Goal: Information Seeking & Learning: Learn about a topic

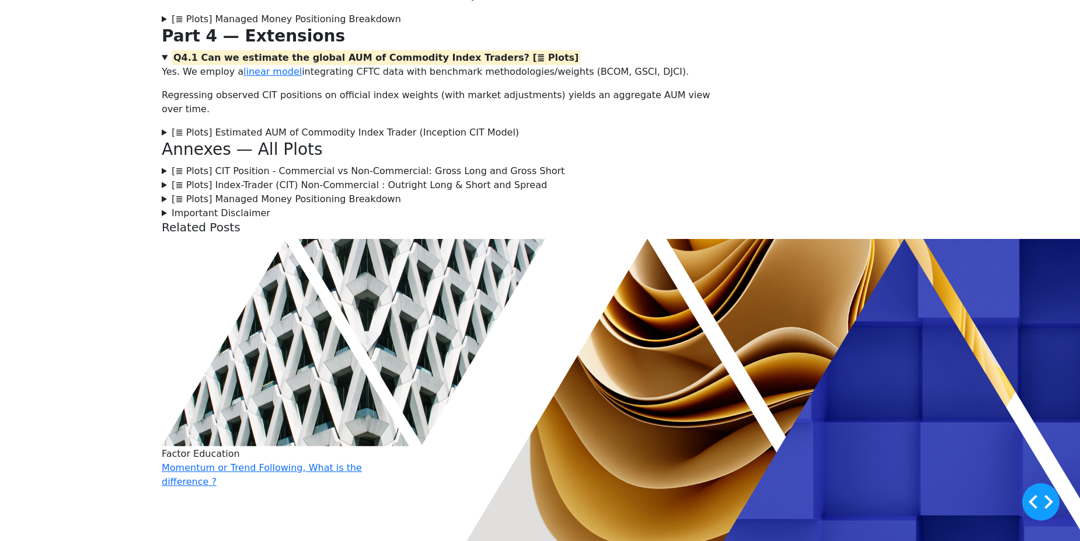
scroll to position [1987, 0]
drag, startPoint x: 420, startPoint y: 340, endPoint x: 241, endPoint y: 297, distance: 184.8
copy blockquote "$NC^{CIT} = NC - NC^{exCIT}$ $C^{CIT} = C - C^{exCIT}$"
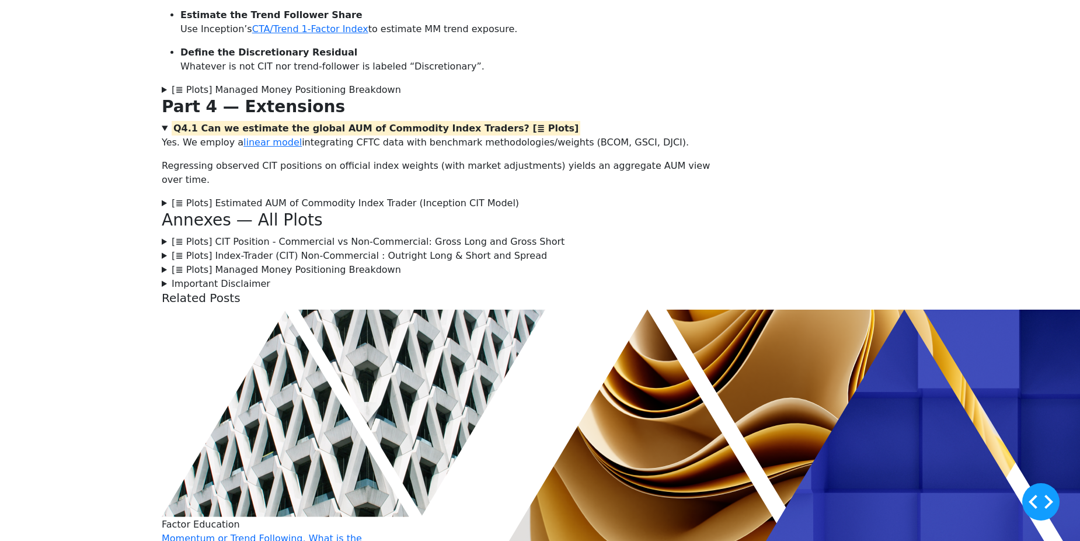
scroll to position [1916, 0]
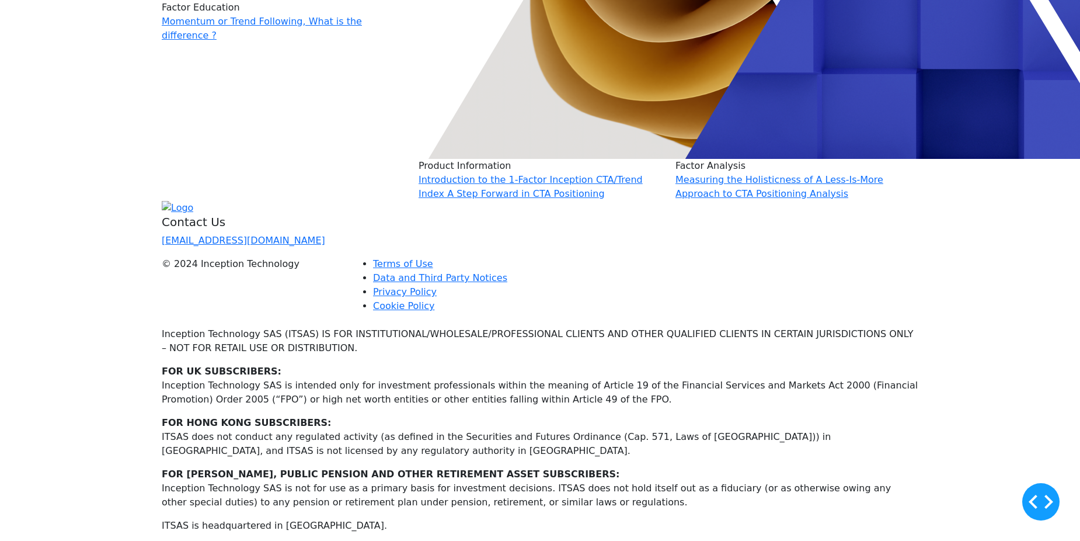
scroll to position [0, 0]
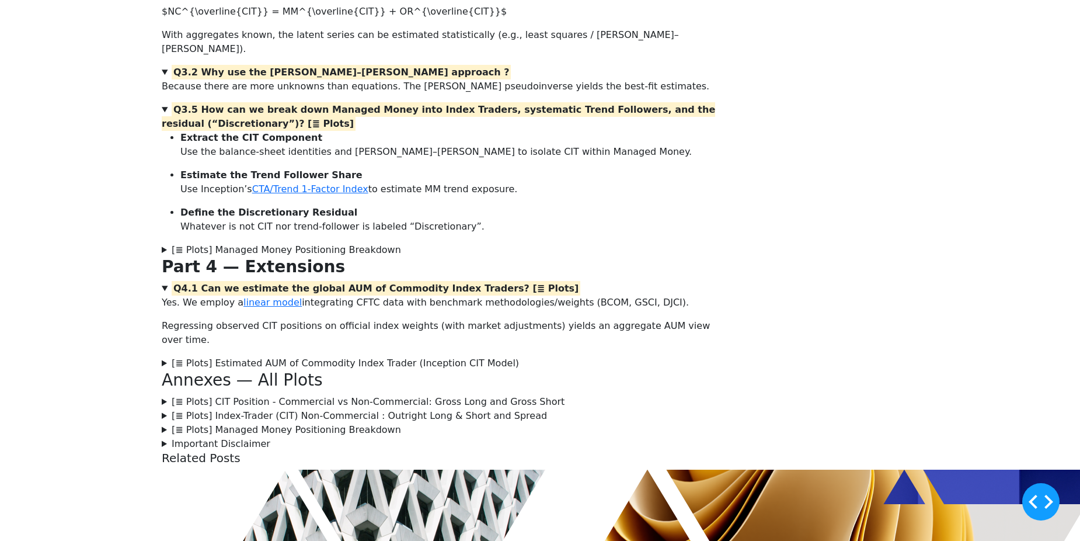
scroll to position [1746, 0]
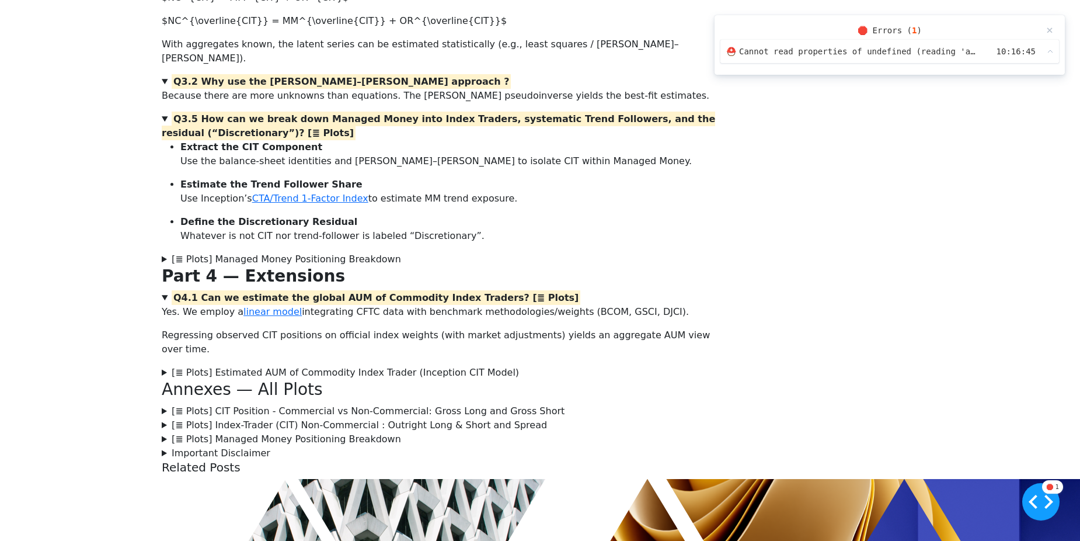
scroll to position [0, 0]
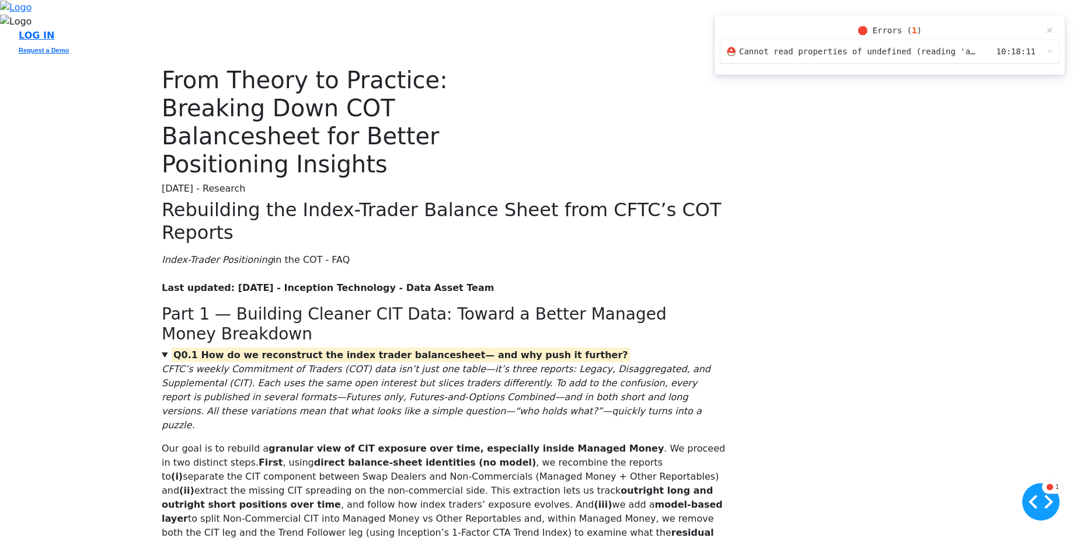
click at [865, 47] on span "Cannot read properties of undefined (reading 'apply')" at bounding box center [858, 52] width 239 height 12
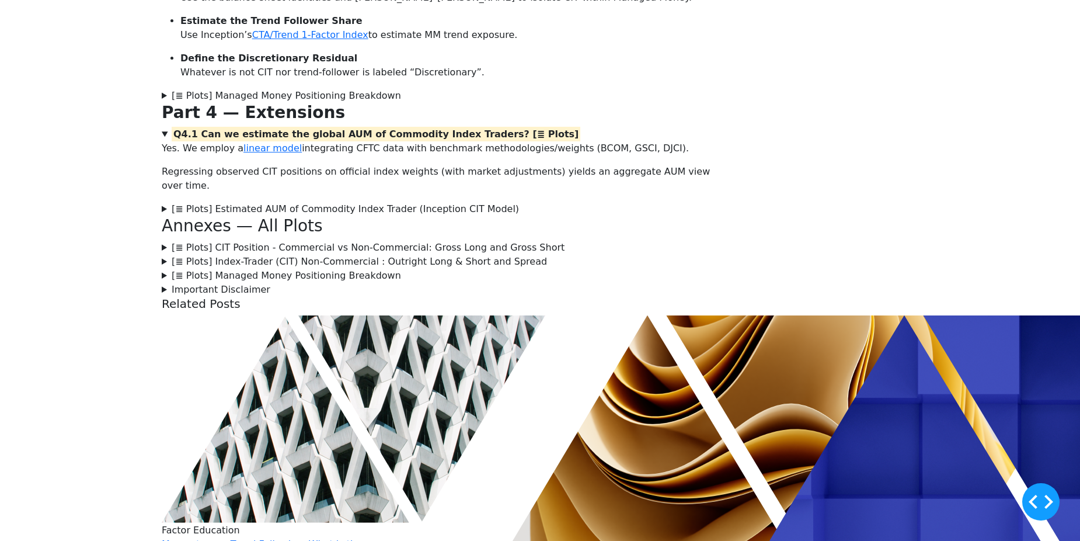
scroll to position [1878, 0]
drag, startPoint x: 443, startPoint y: 221, endPoint x: 240, endPoint y: 208, distance: 203.0
copy span "\[ NC_{legacy} = MM_{disagg} + OR_{disagg} \\ C_{legacy} = SD_{disagg} + PM_{di…"
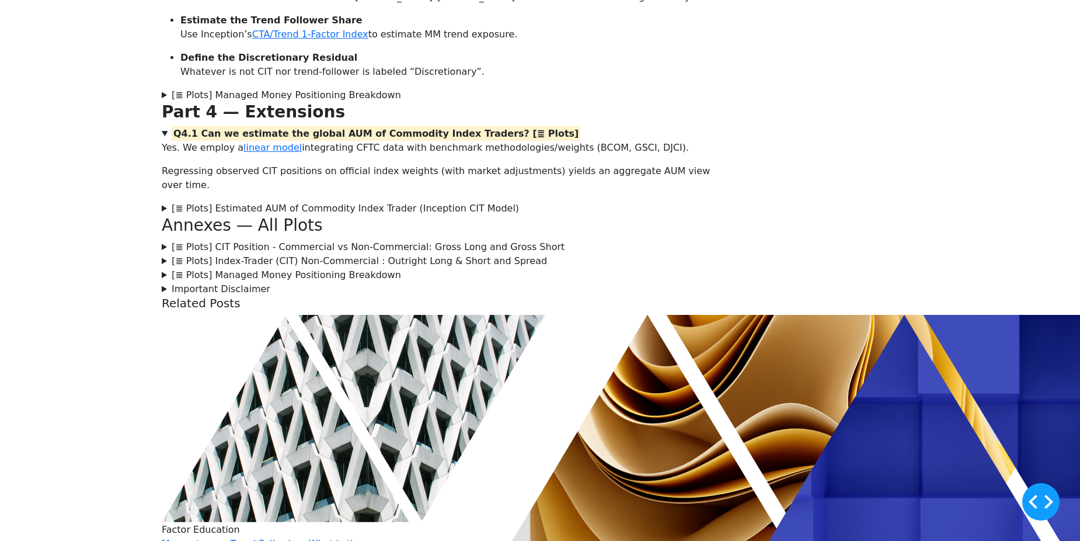
scroll to position [0, 0]
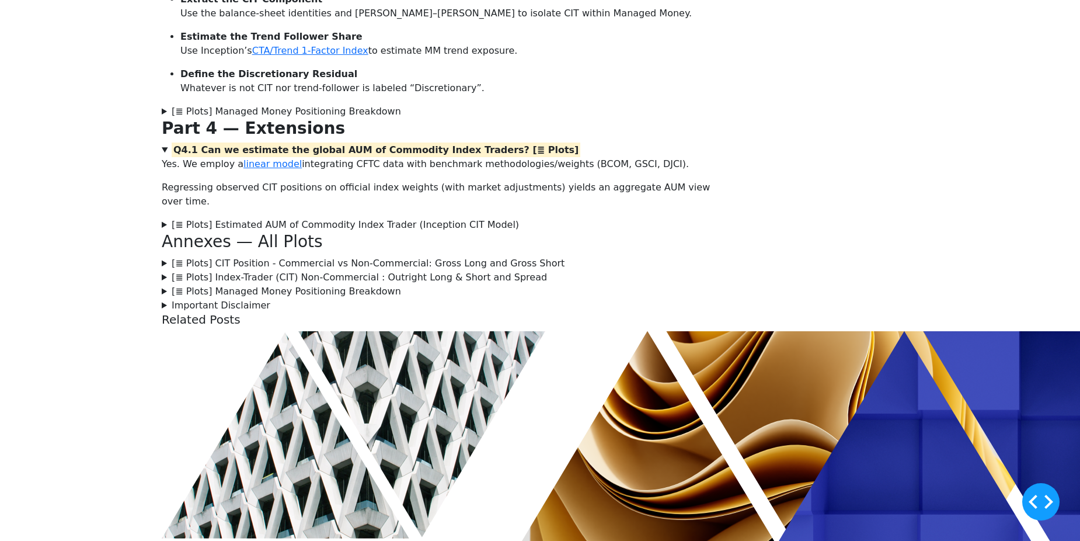
scroll to position [1862, 0]
drag, startPoint x: 434, startPoint y: 243, endPoint x: 239, endPoint y: 216, distance: 196.9
copy span "\[ NC_{legacy} = MM_{disagg} + OR_{disagg} \\ C_{legacy} = SD_{disagg} + PM_{di…"
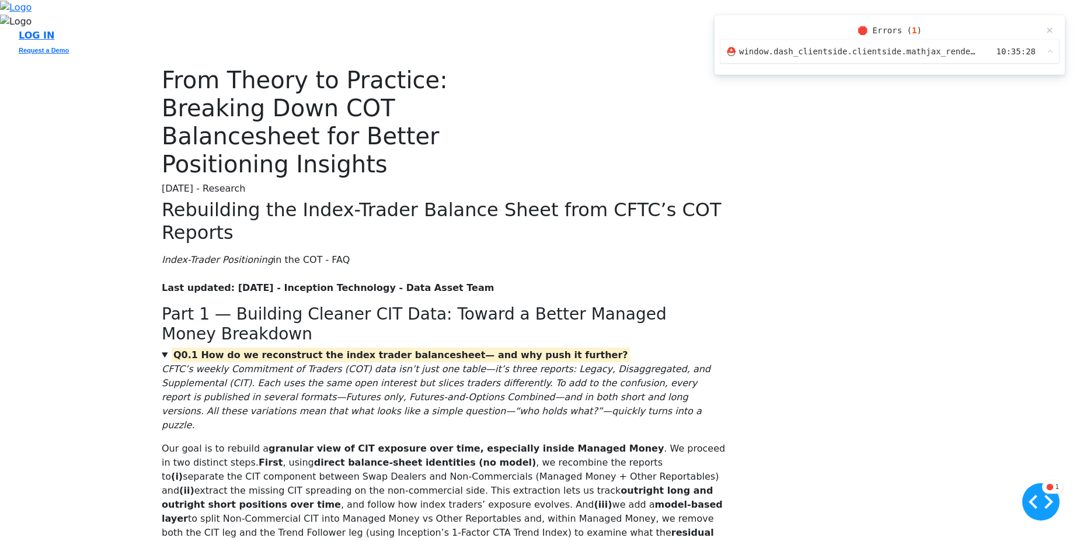
click at [796, 46] on span "window.dash_clientside.clientside.mathjax_render is not a function" at bounding box center [858, 52] width 239 height 12
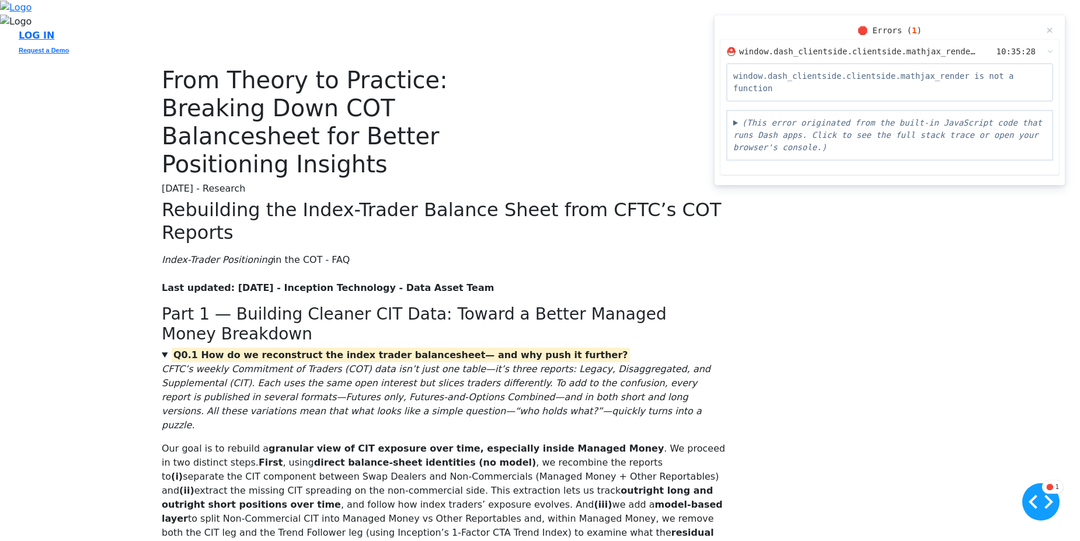
click at [906, 77] on div "window.dash_clientside.clientside.mathjax_render is not a function" at bounding box center [889, 82] width 327 height 39
drag, startPoint x: 731, startPoint y: 74, endPoint x: 1036, endPoint y: 69, distance: 305.4
click at [1036, 69] on div "window.dash_clientside.clientside.mathjax_render is not a function" at bounding box center [889, 82] width 327 height 39
copy div "window.dash_clientside.clientside.mathjax_render is not a function"
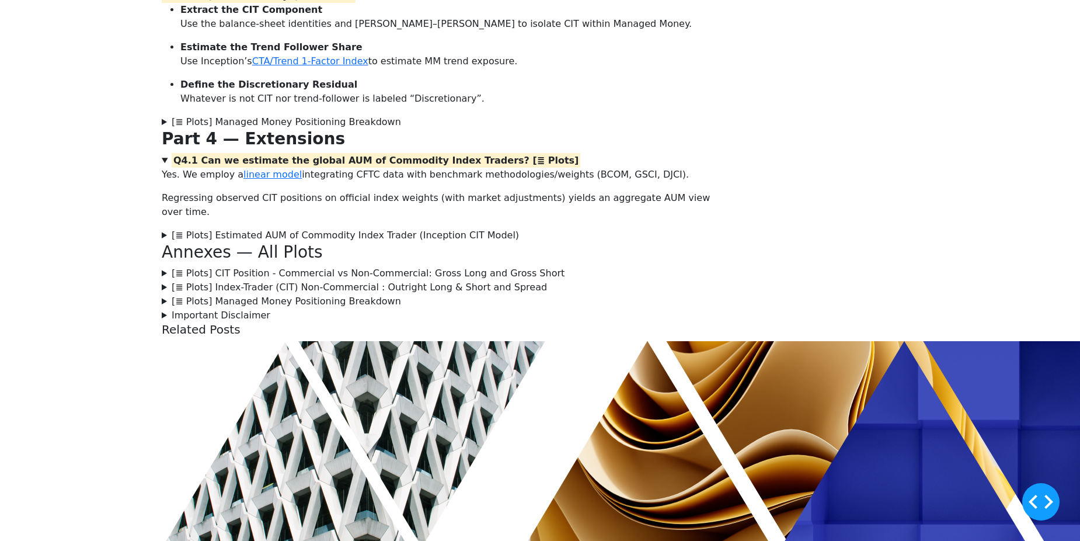
scroll to position [1871, 0]
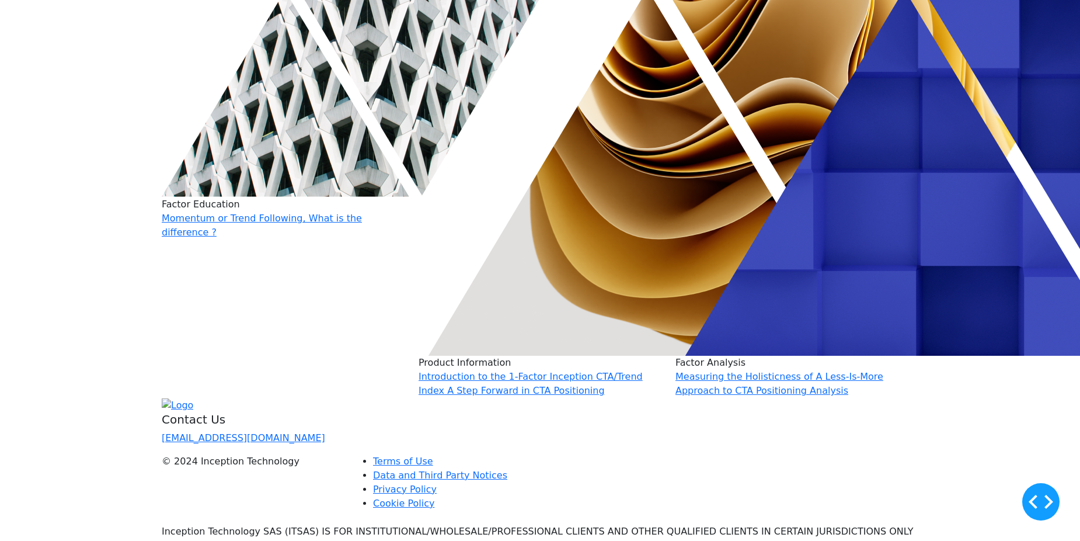
scroll to position [2223, 0]
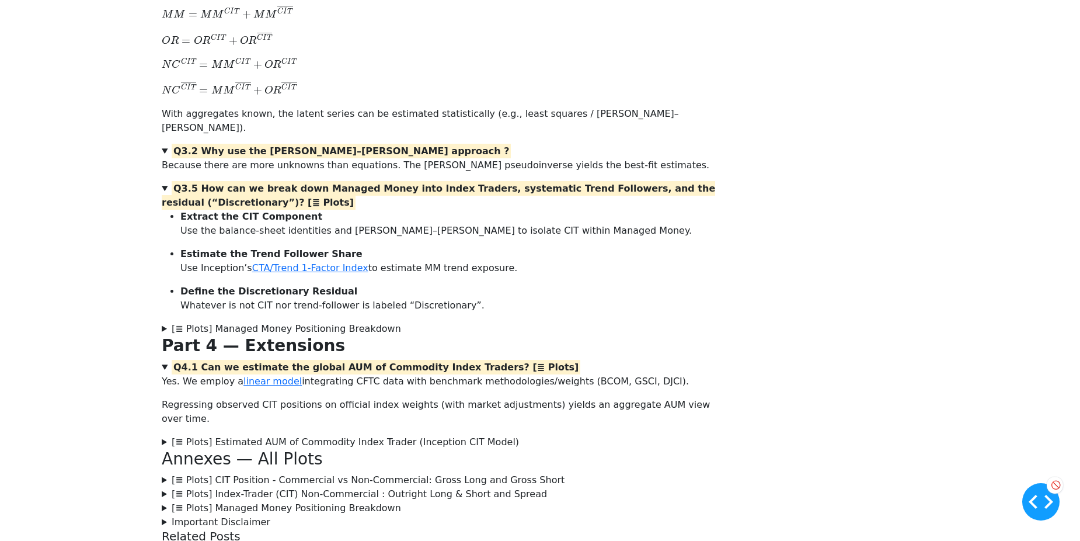
scroll to position [1636, 0]
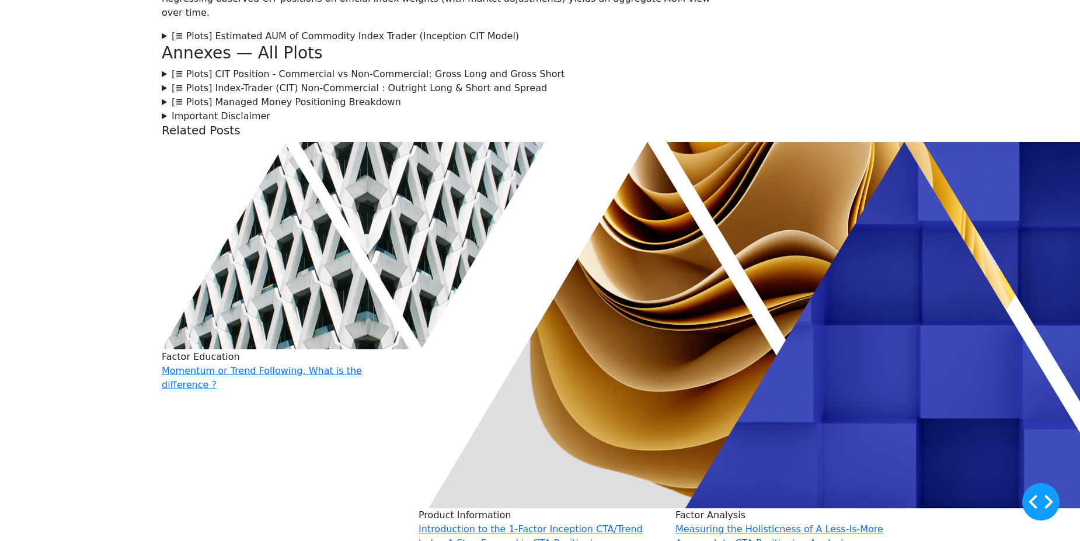
scroll to position [2187, 0]
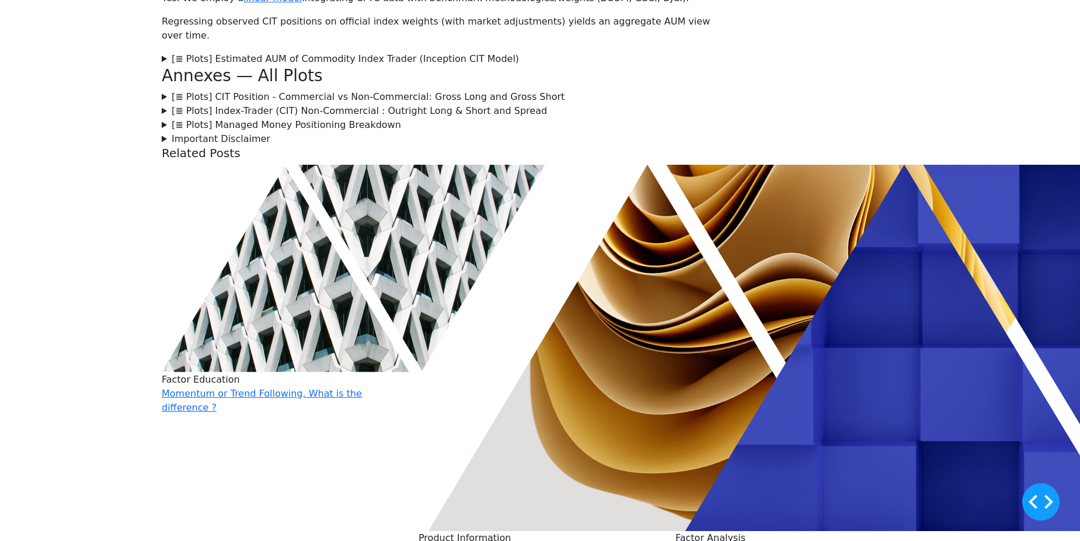
scroll to position [2095, 0]
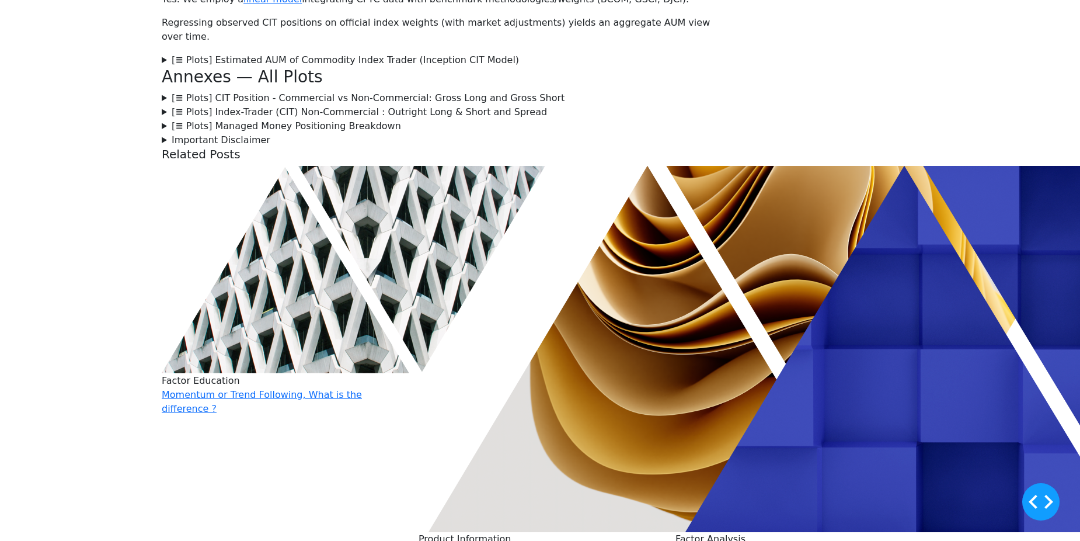
drag, startPoint x: 543, startPoint y: 227, endPoint x: 358, endPoint y: 199, distance: 187.2
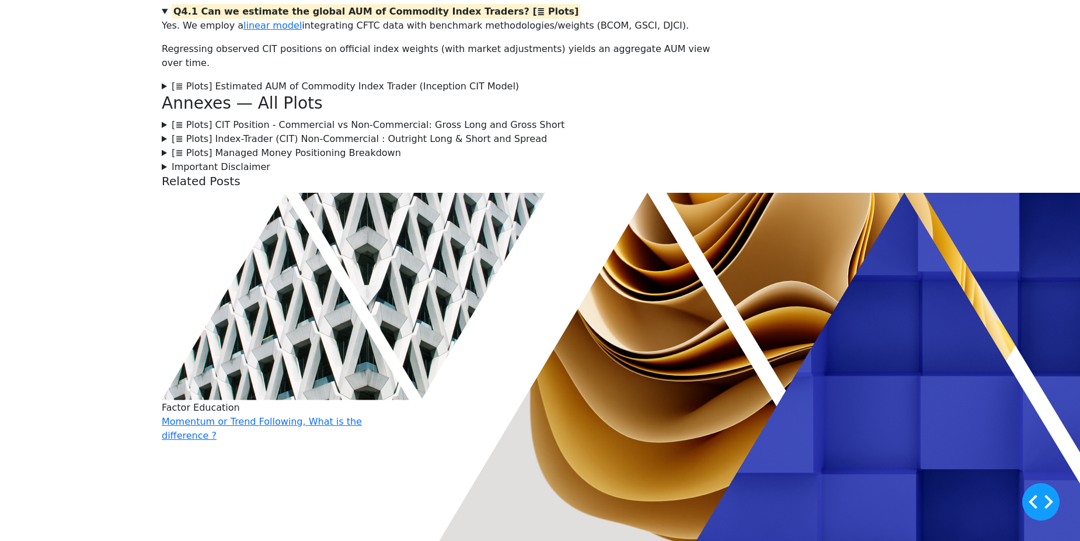
scroll to position [2065, 0]
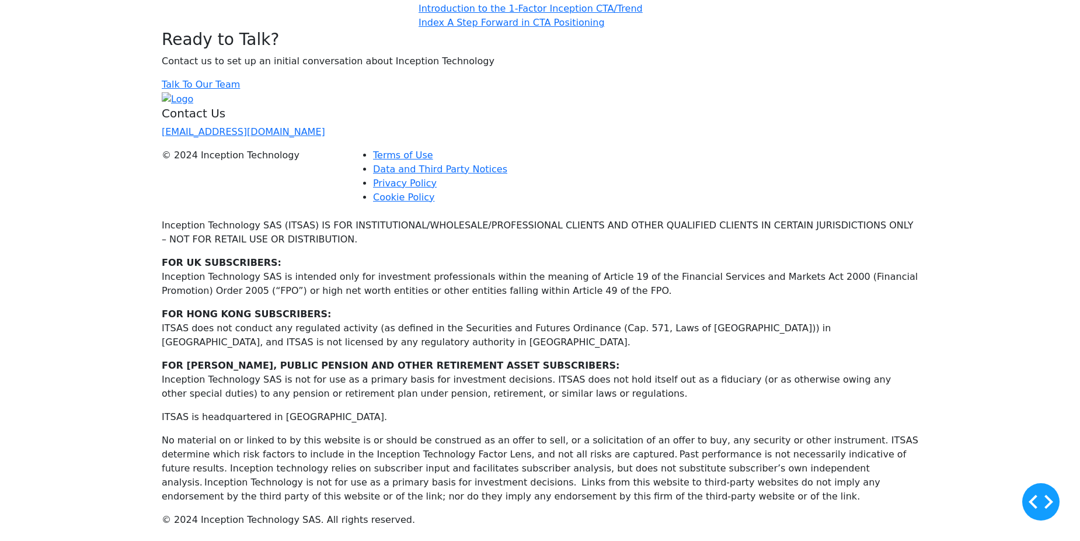
scroll to position [3741, 0]
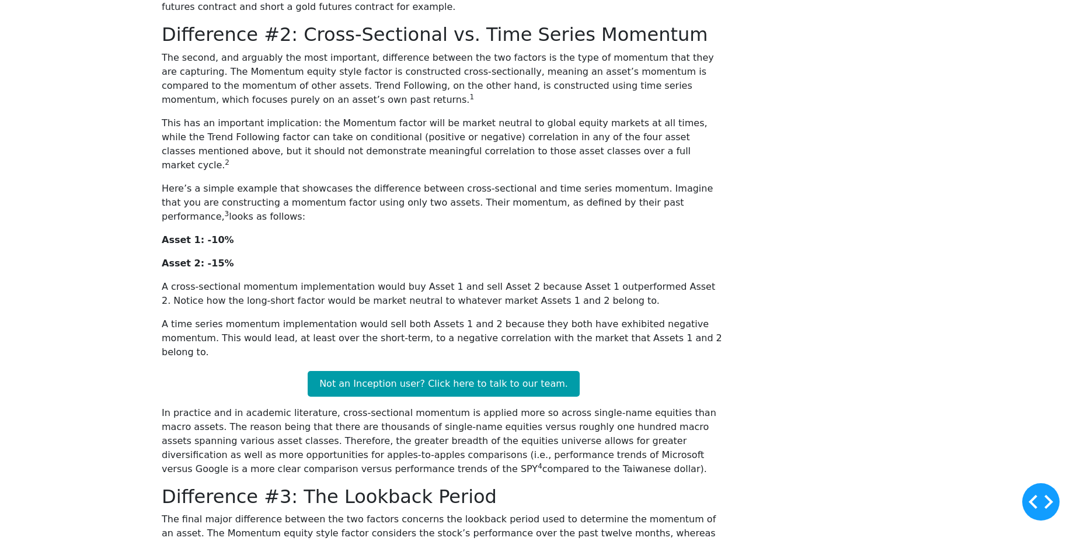
scroll to position [411, 0]
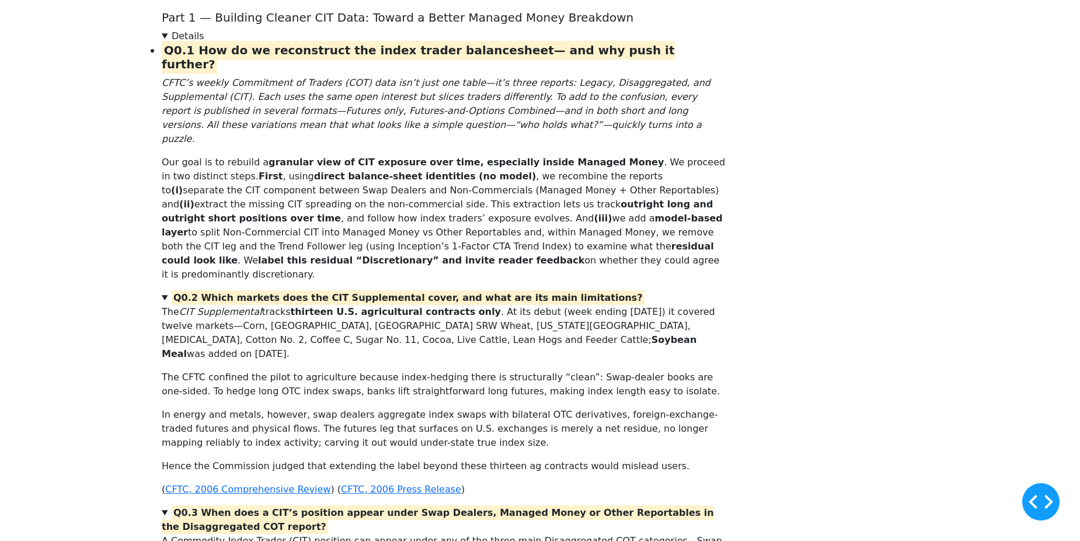
scroll to position [269, 0]
click at [248, 281] on details "Q0.1 How do we reconstruct the index trader balancesheet— and why push it furth…" at bounding box center [444, 155] width 564 height 252
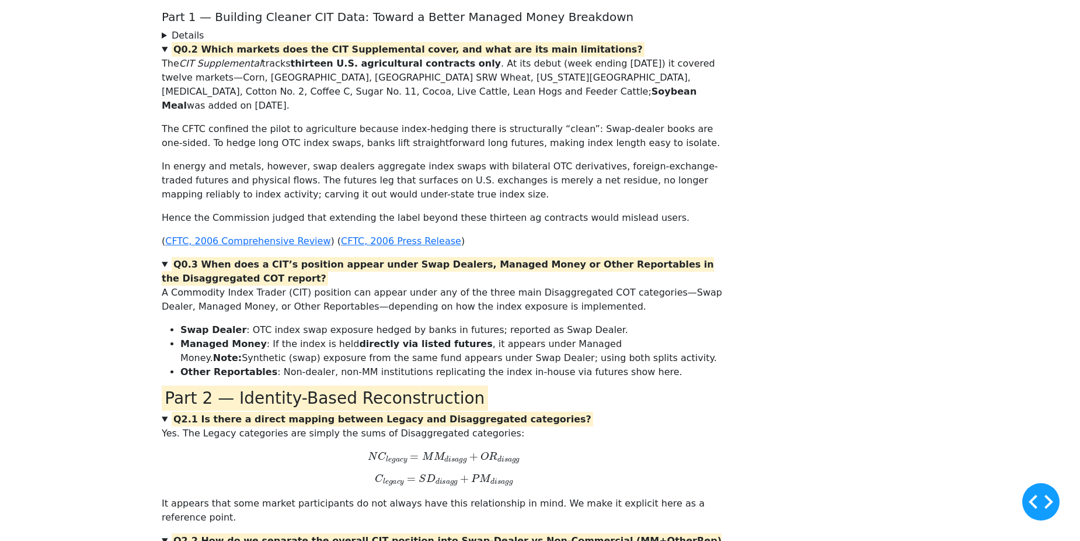
click at [248, 43] on details "Q0.1 How do we reconstruct the index trader balancesheet— and why push it furth…" at bounding box center [444, 36] width 564 height 14
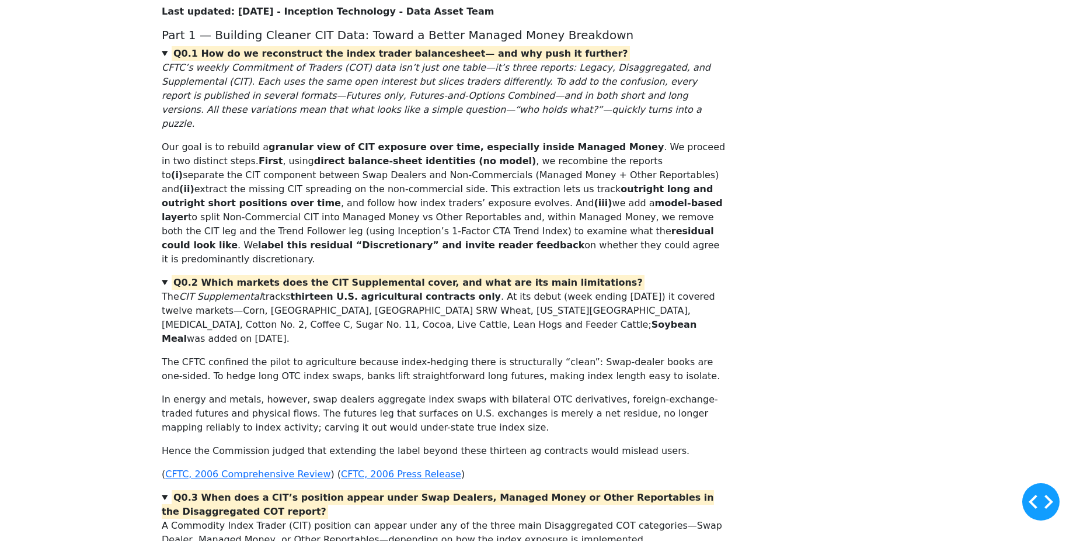
scroll to position [250, 0]
click at [268, 43] on h5 "Part 1 — Building Cleaner CIT Data: Toward a Better Managed Money Breakdown" at bounding box center [444, 36] width 564 height 14
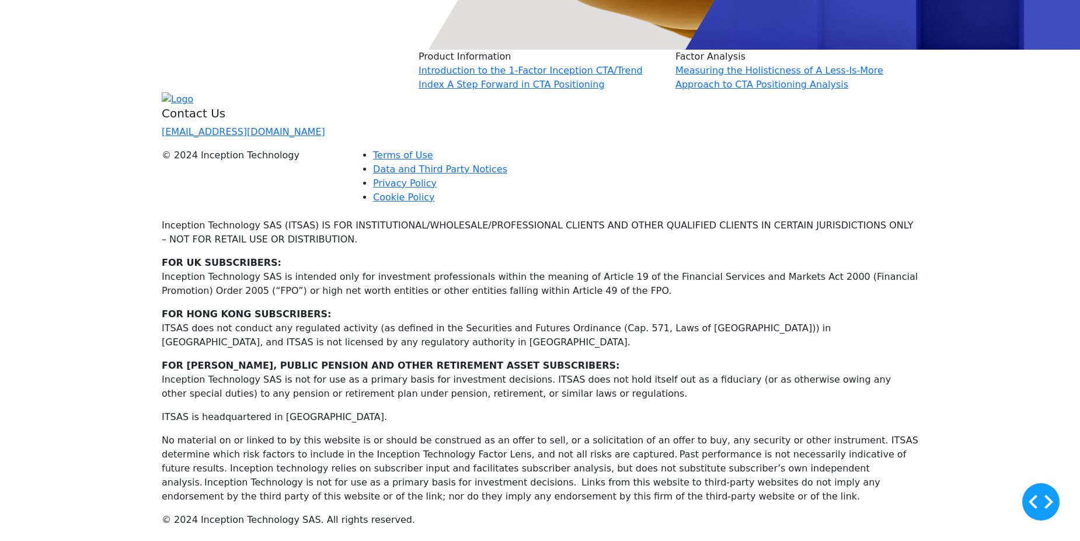
scroll to position [2712, 0]
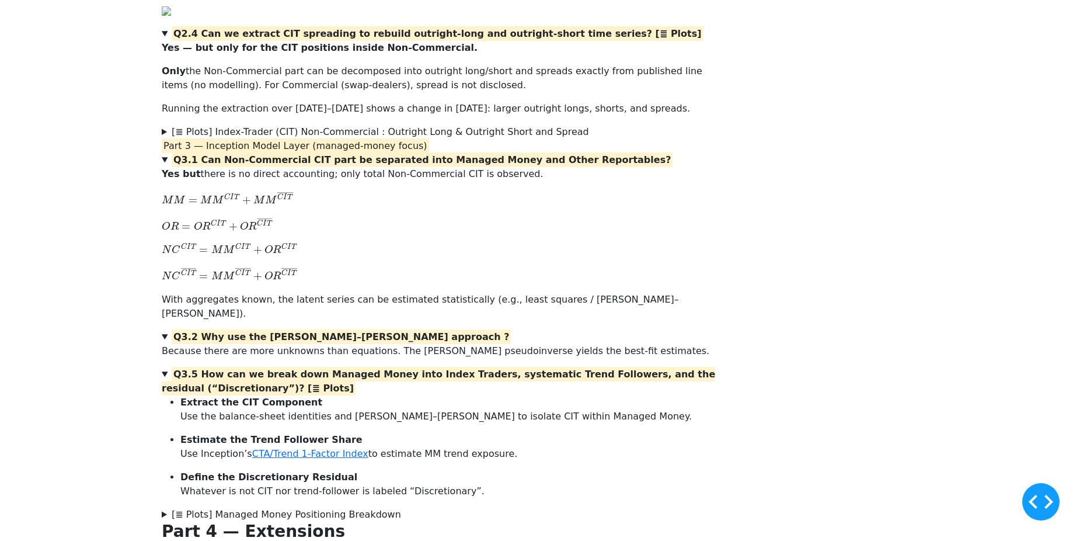
scroll to position [1634, 0]
drag, startPoint x: 656, startPoint y: 283, endPoint x: 253, endPoint y: 281, distance: 402.9
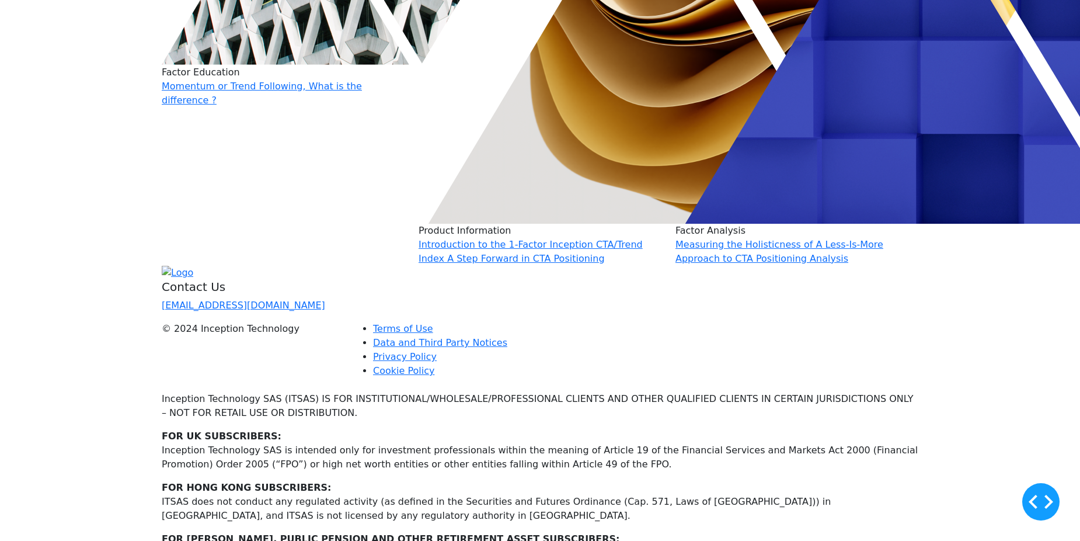
scroll to position [2407, 0]
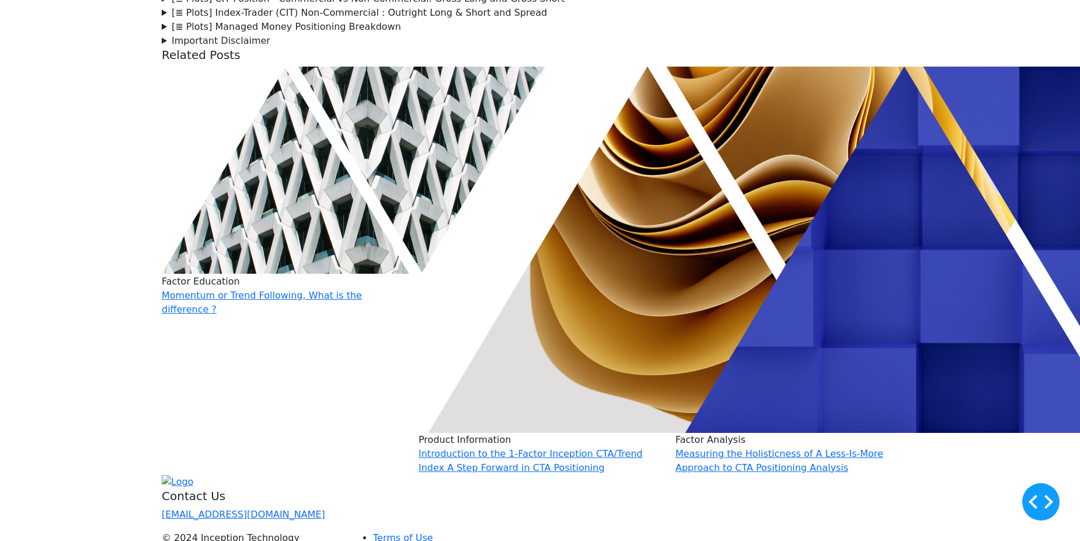
scroll to position [2198, 0]
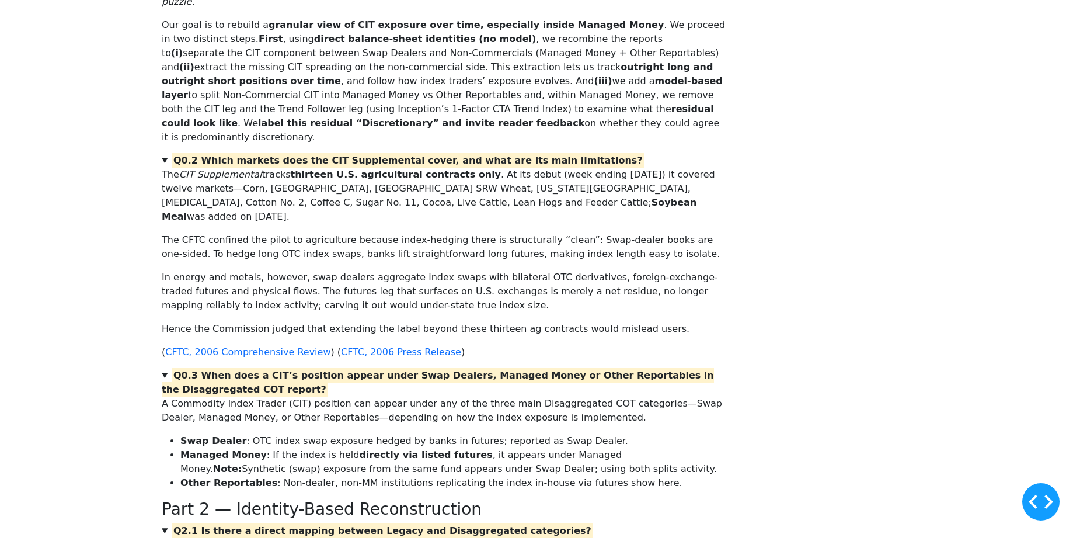
scroll to position [399, 0]
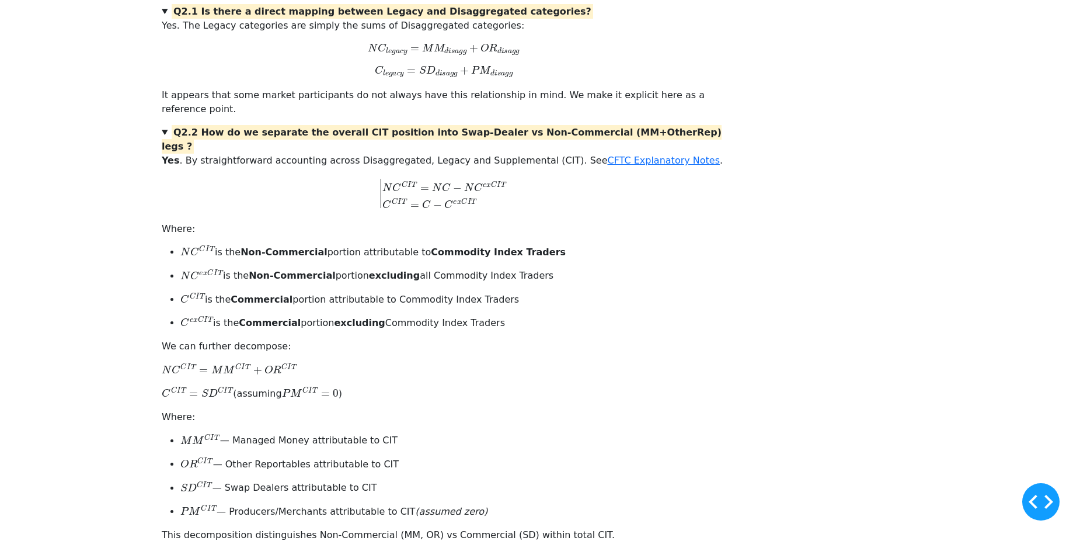
click at [248, 19] on summary "Q2.1 Is there a direct mapping between Legacy and Disaggregated categories?" at bounding box center [444, 12] width 564 height 14
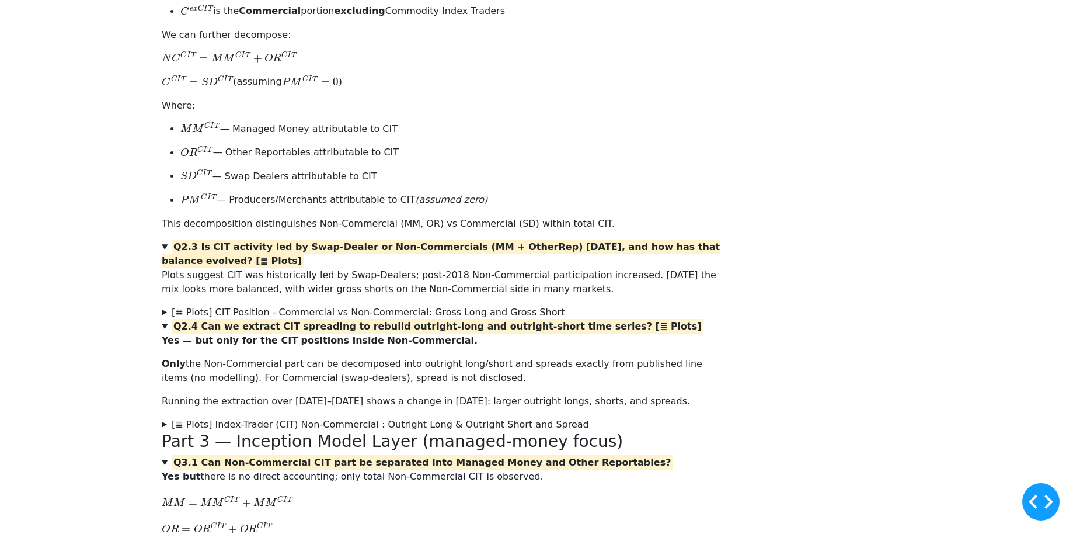
scroll to position [605, 0]
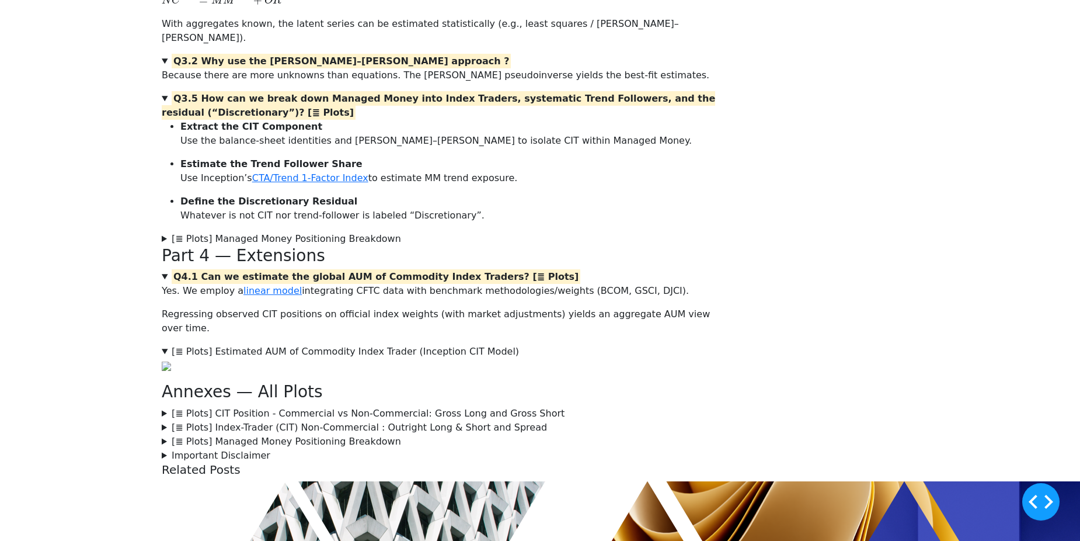
scroll to position [635, 0]
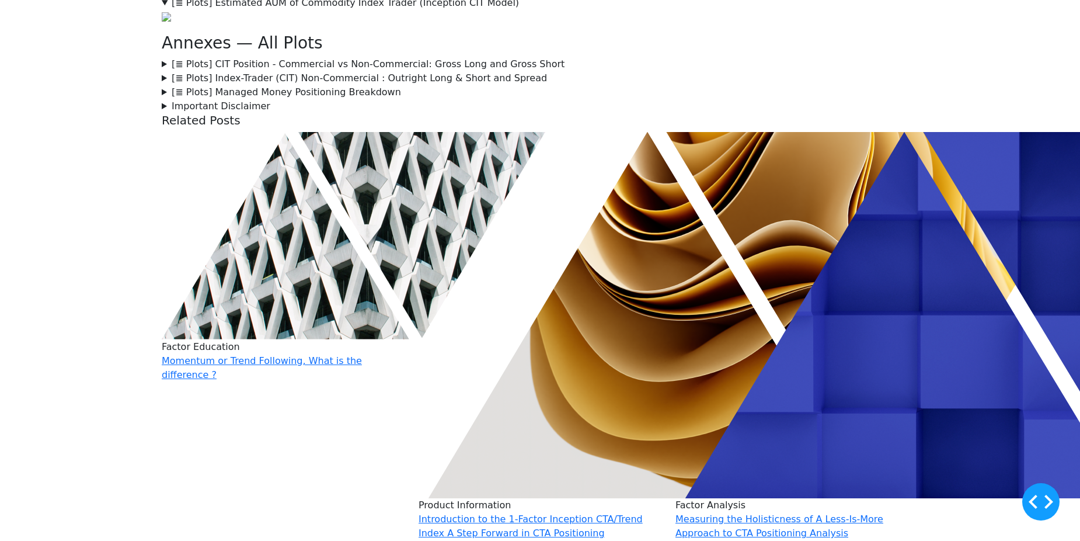
scroll to position [798, 0]
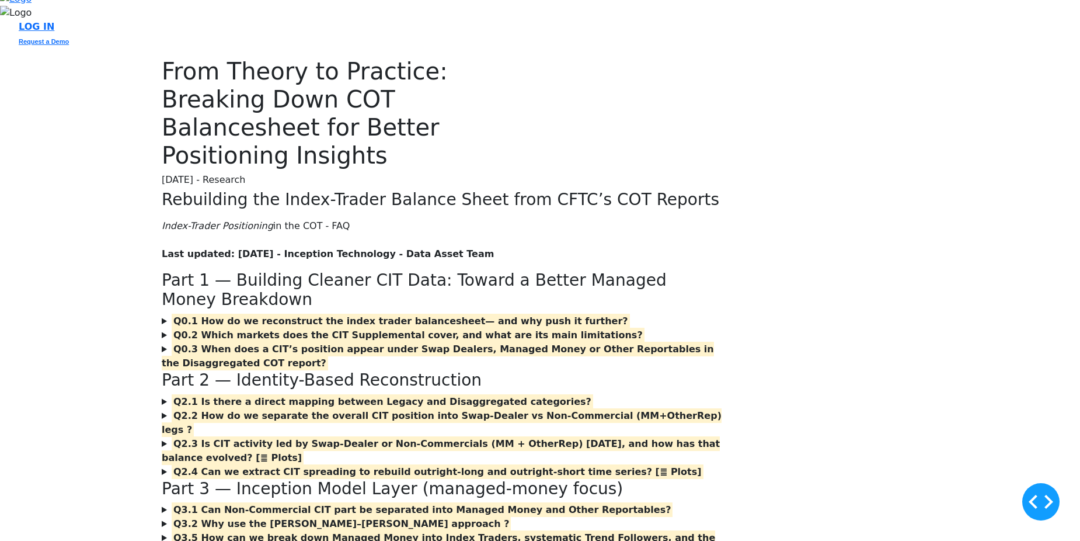
scroll to position [0, 0]
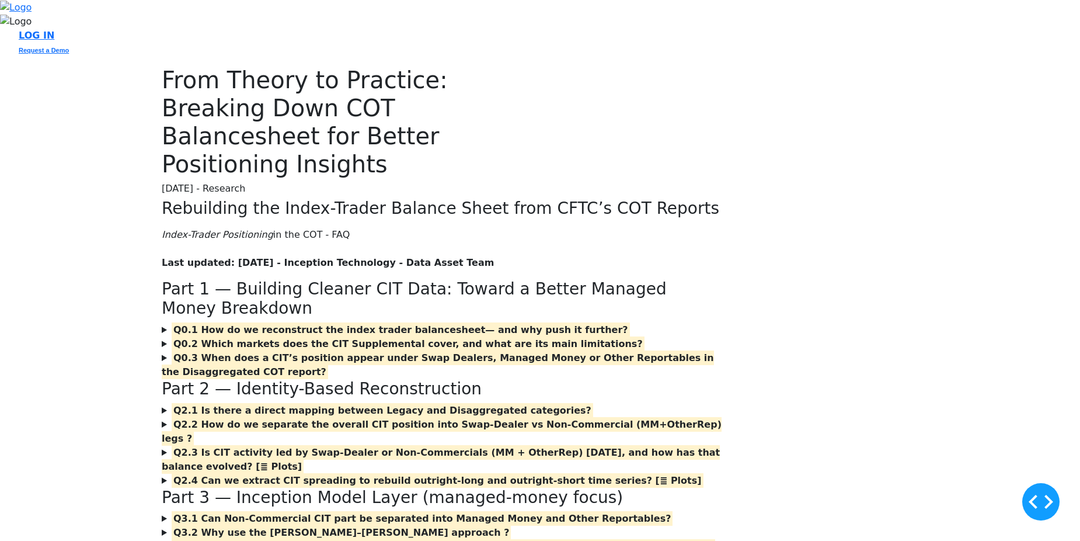
click at [618, 199] on div at bounding box center [701, 132] width 450 height 133
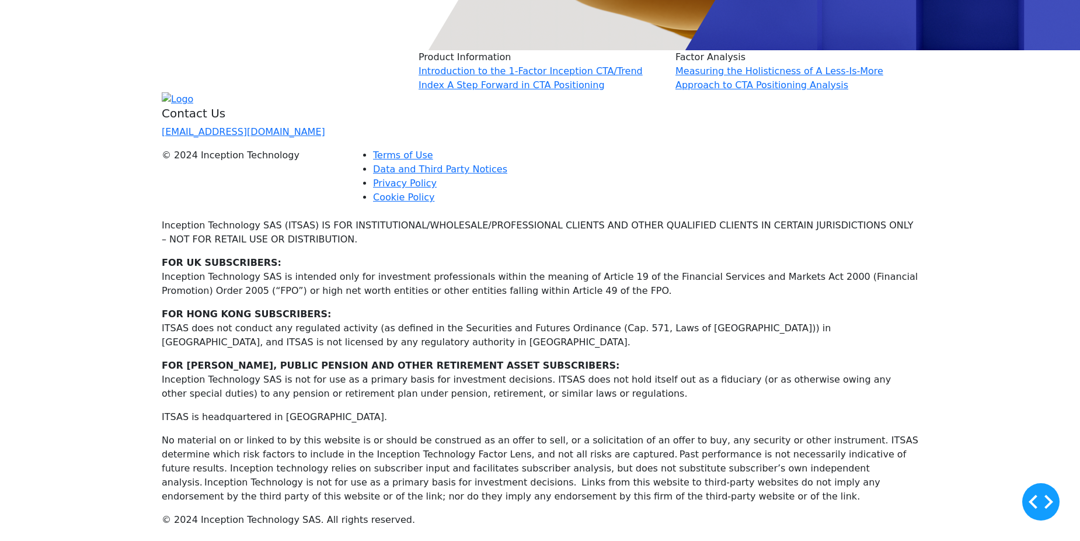
scroll to position [3626, 0]
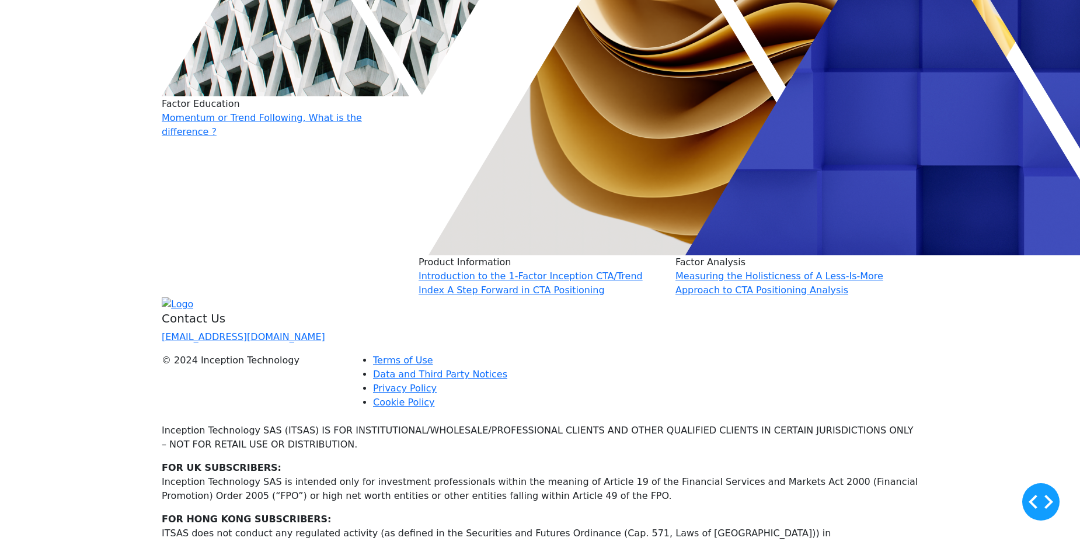
scroll to position [2379, 0]
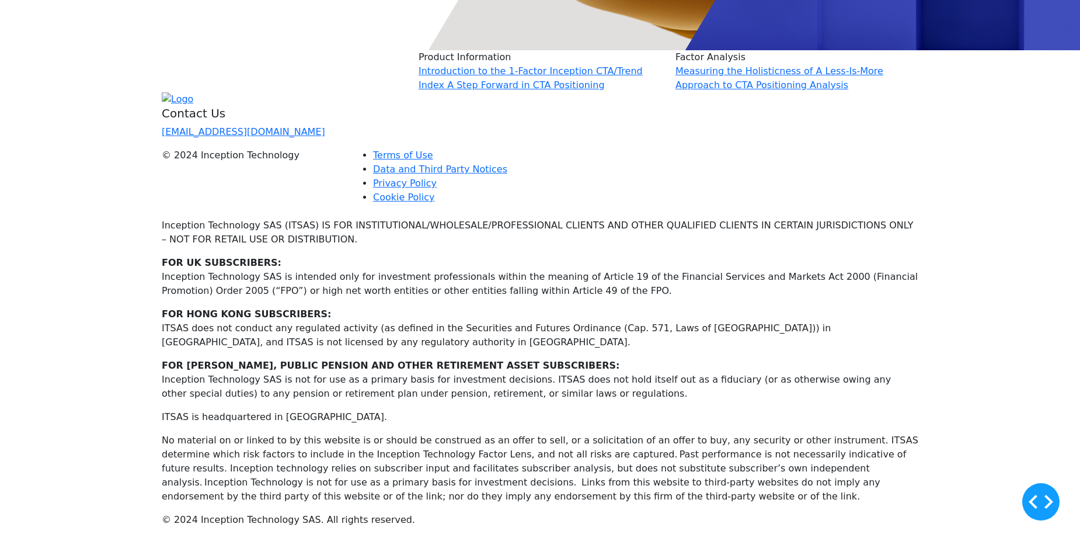
scroll to position [3167, 0]
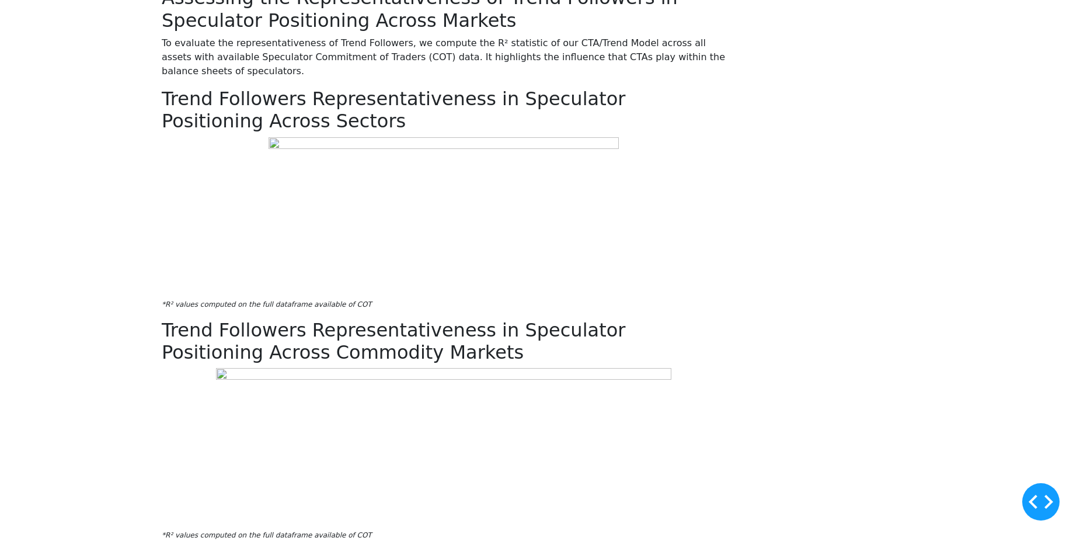
scroll to position [1661, 0]
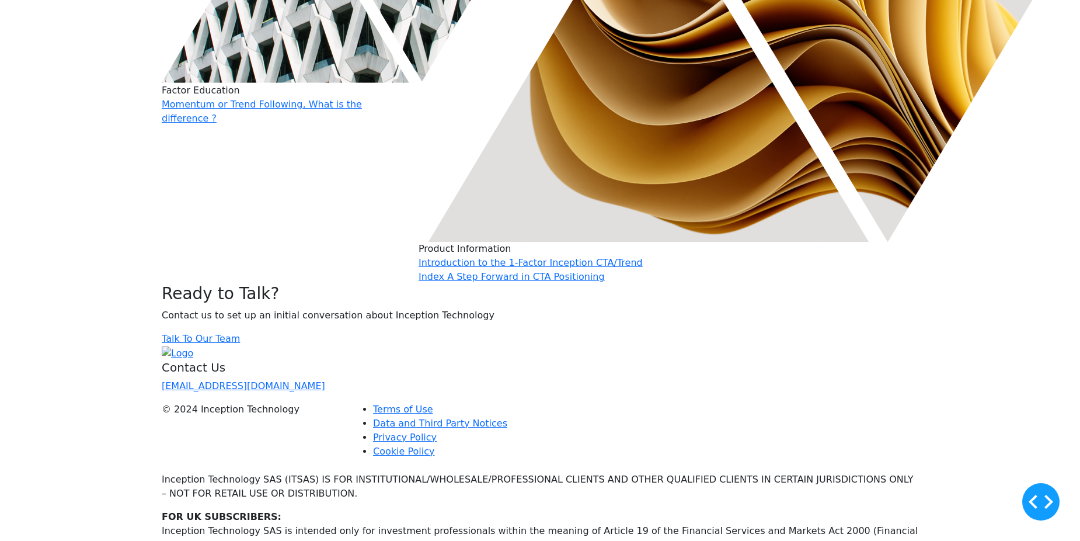
scroll to position [2556, 0]
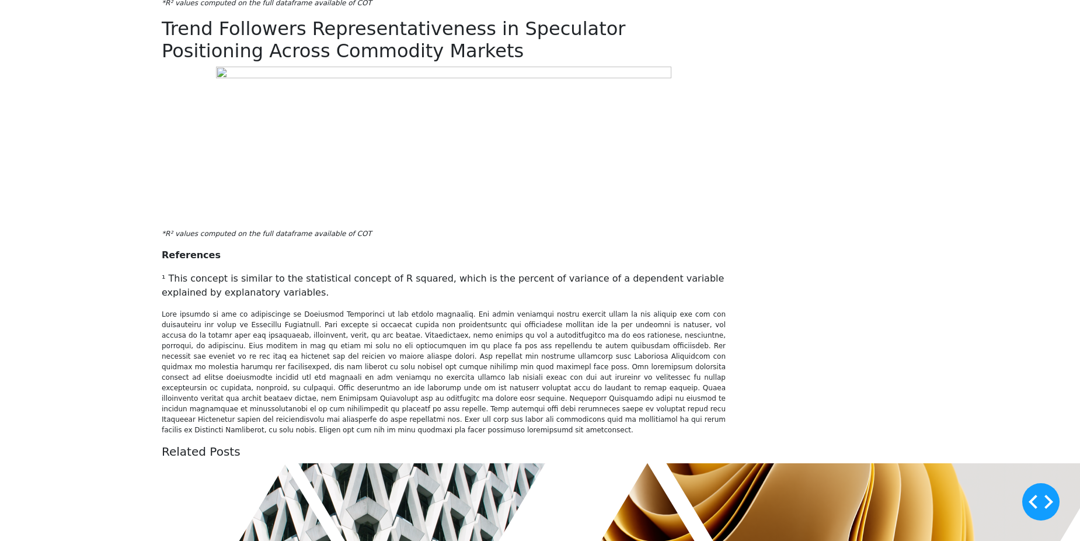
scroll to position [1964, 0]
